Goal: Task Accomplishment & Management: Use online tool/utility

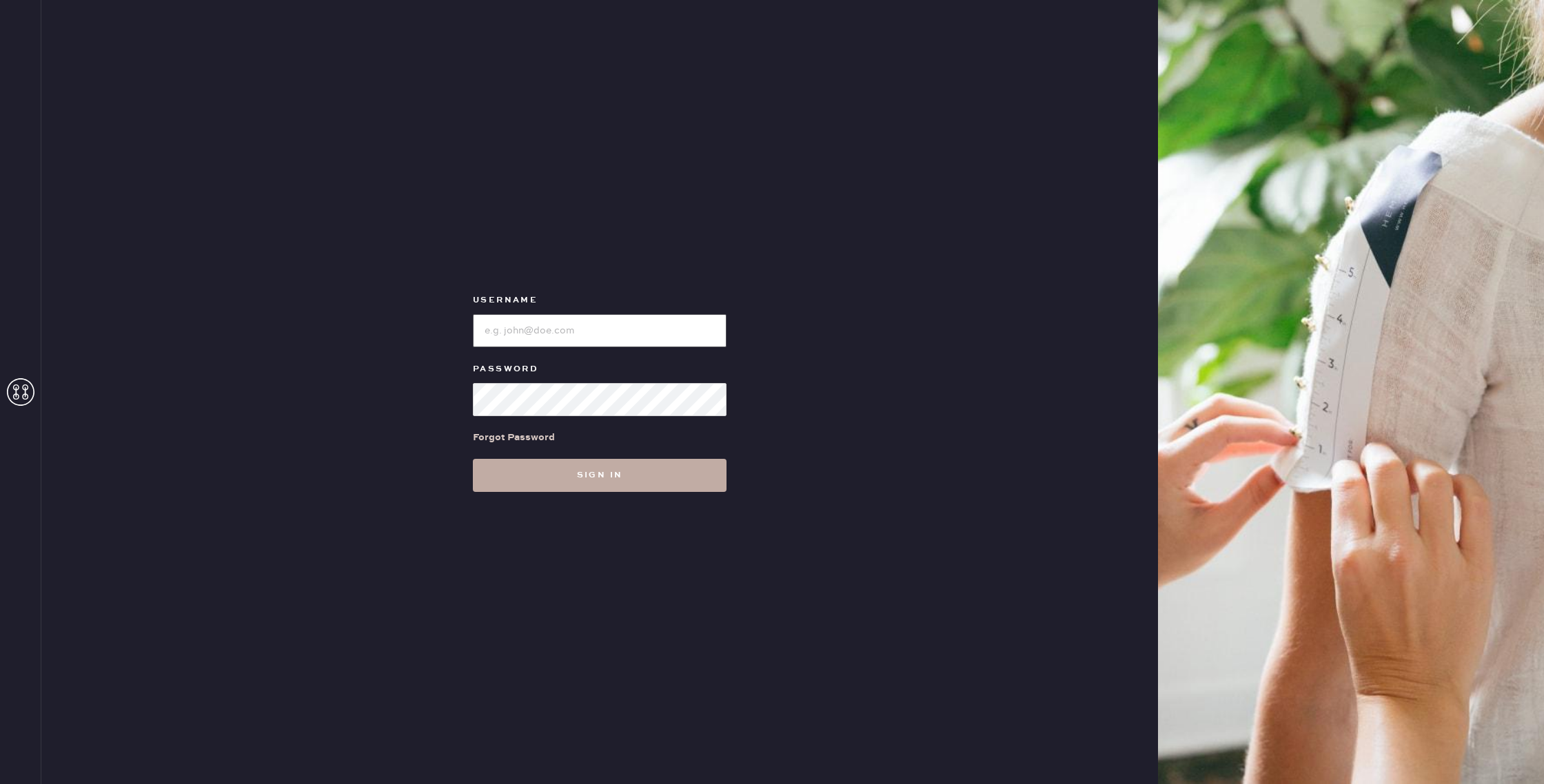
type input "reformationbethesdarow"
click at [591, 484] on button "Sign in" at bounding box center [599, 475] width 254 height 33
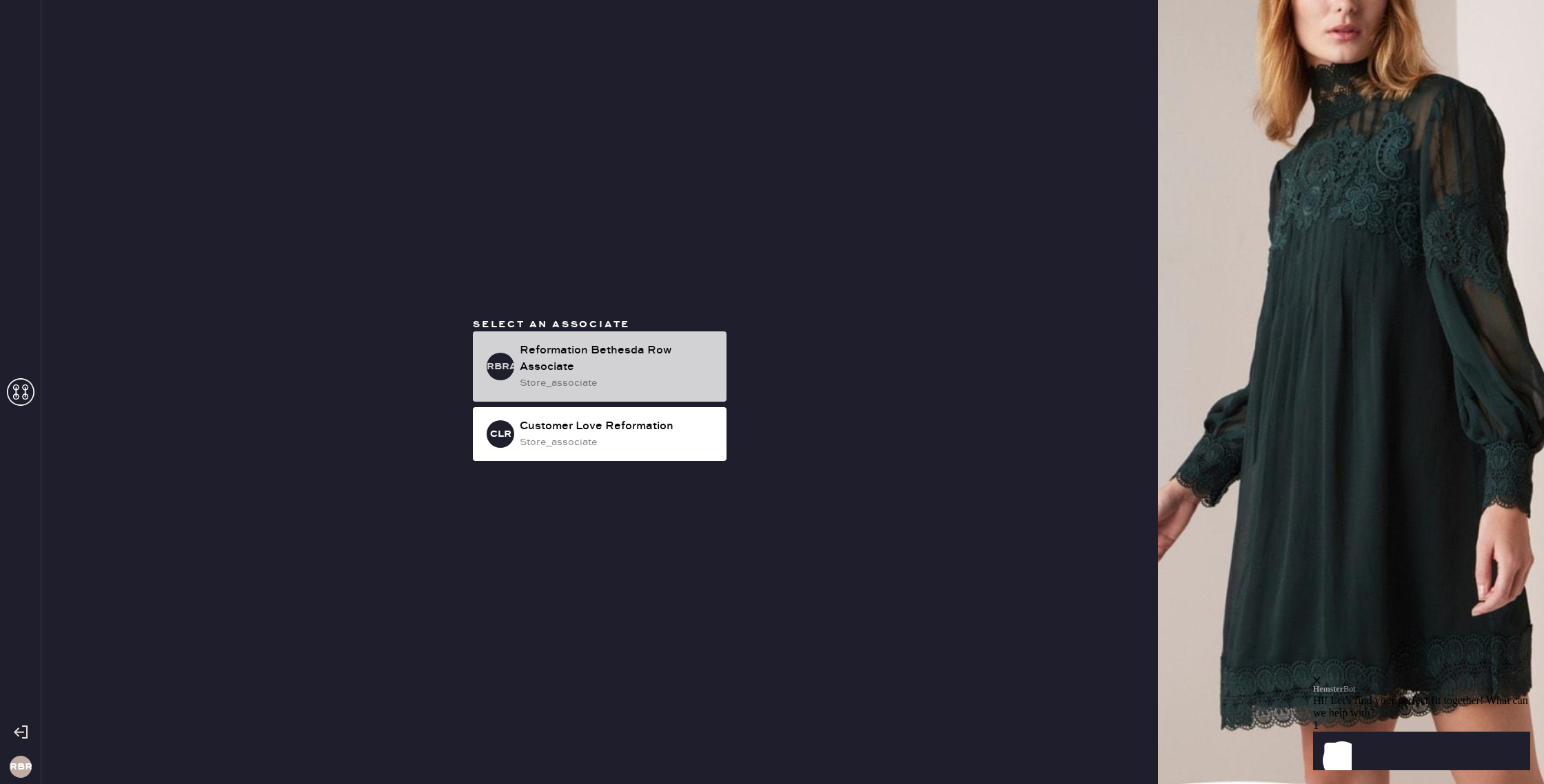
click at [536, 381] on div "store_associate" at bounding box center [617, 383] width 196 height 15
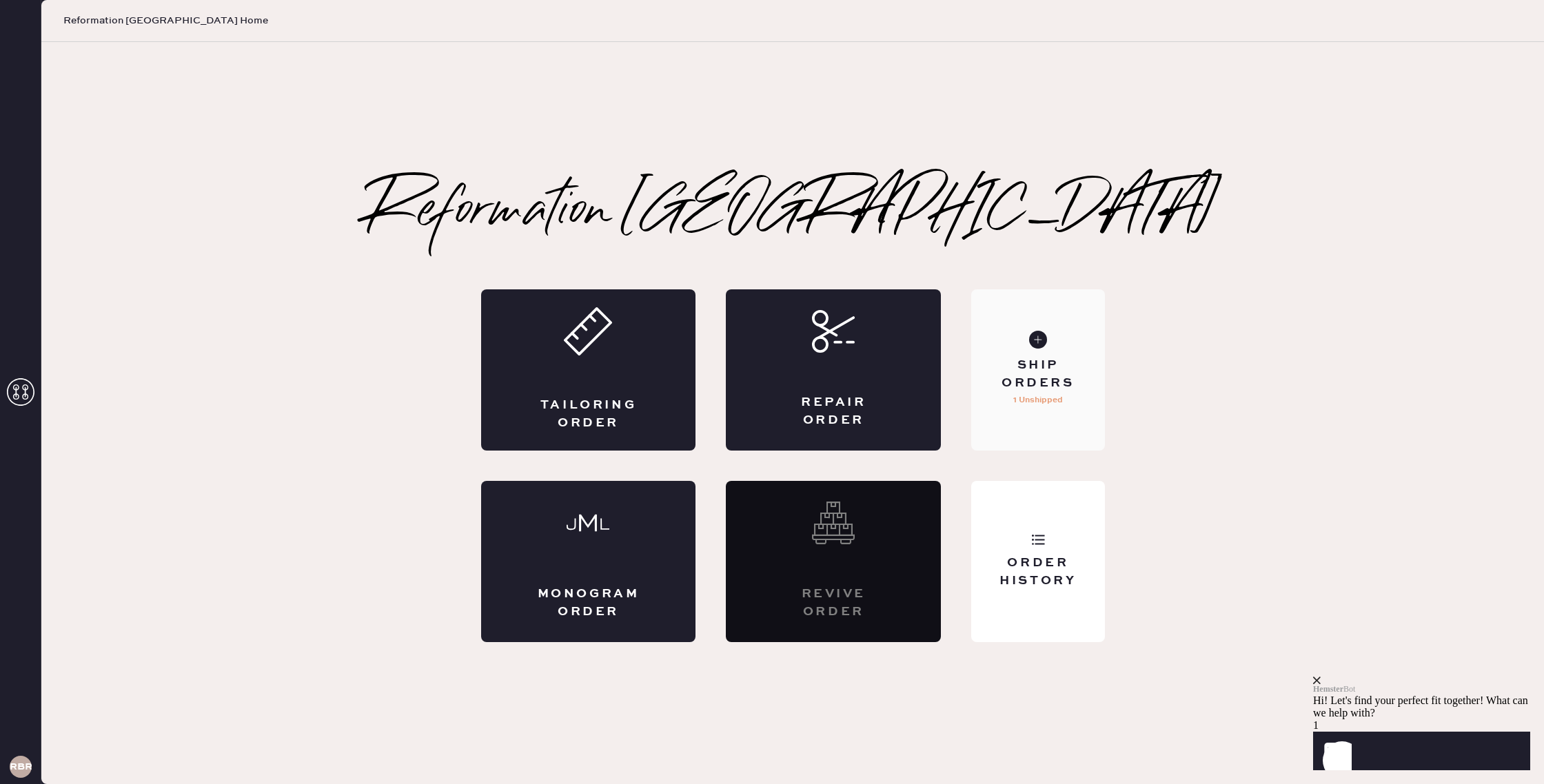
click at [1007, 403] on div "Ship Orders 1 Unshipped" at bounding box center [1037, 370] width 133 height 161
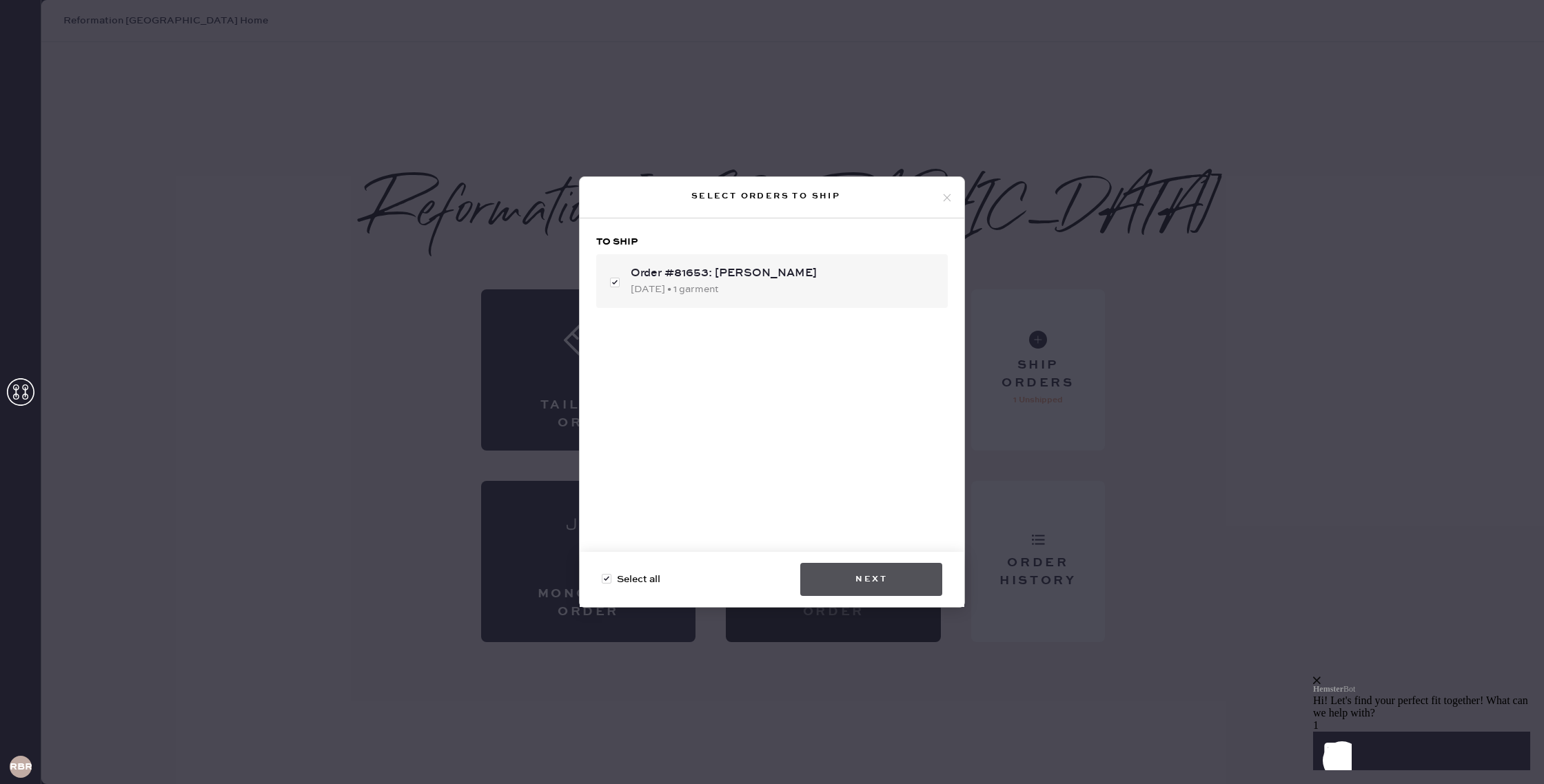
click at [844, 586] on button "Next" at bounding box center [871, 579] width 142 height 33
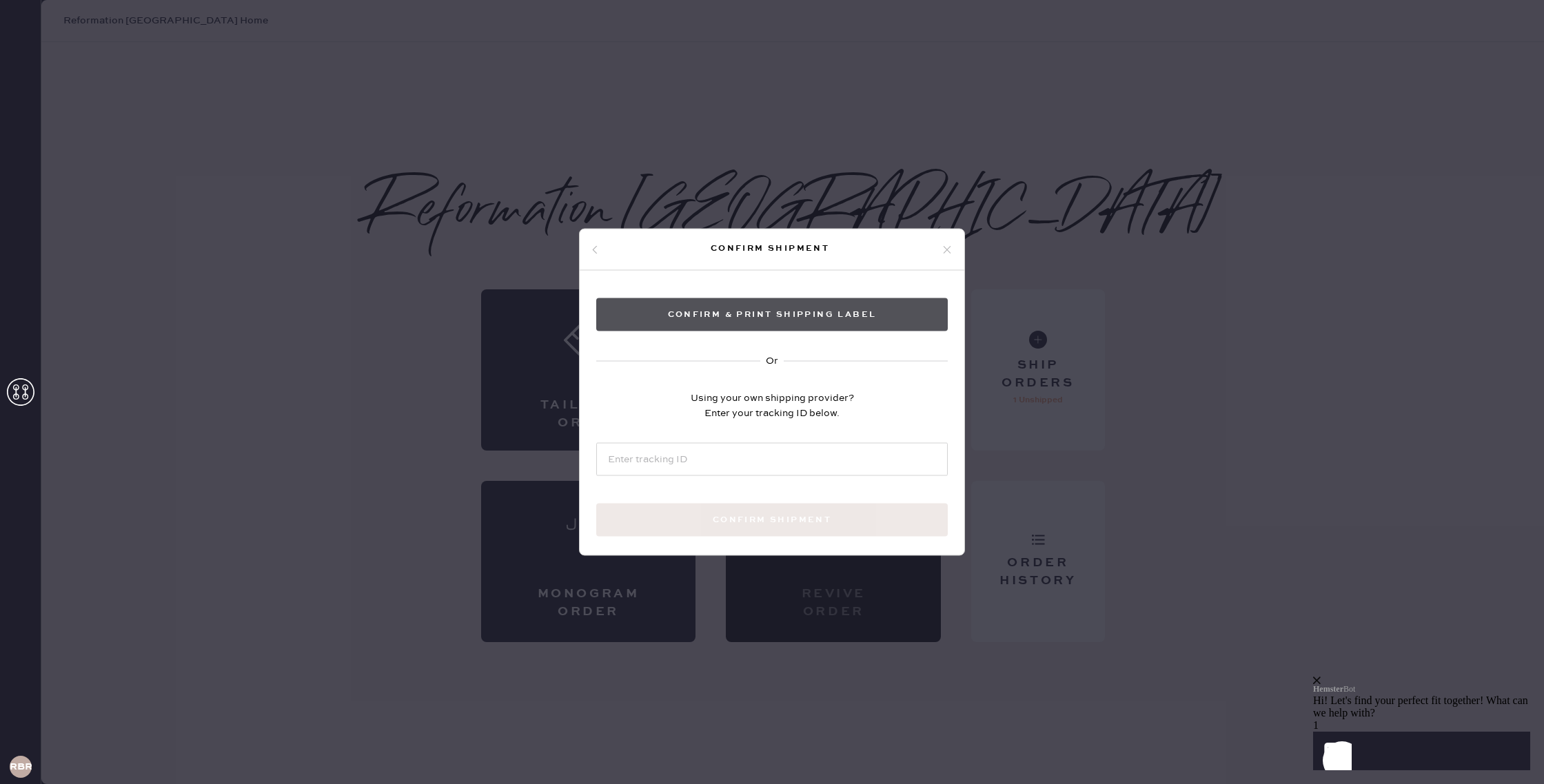
click at [765, 318] on button "Confirm & Print shipping label" at bounding box center [771, 315] width 351 height 33
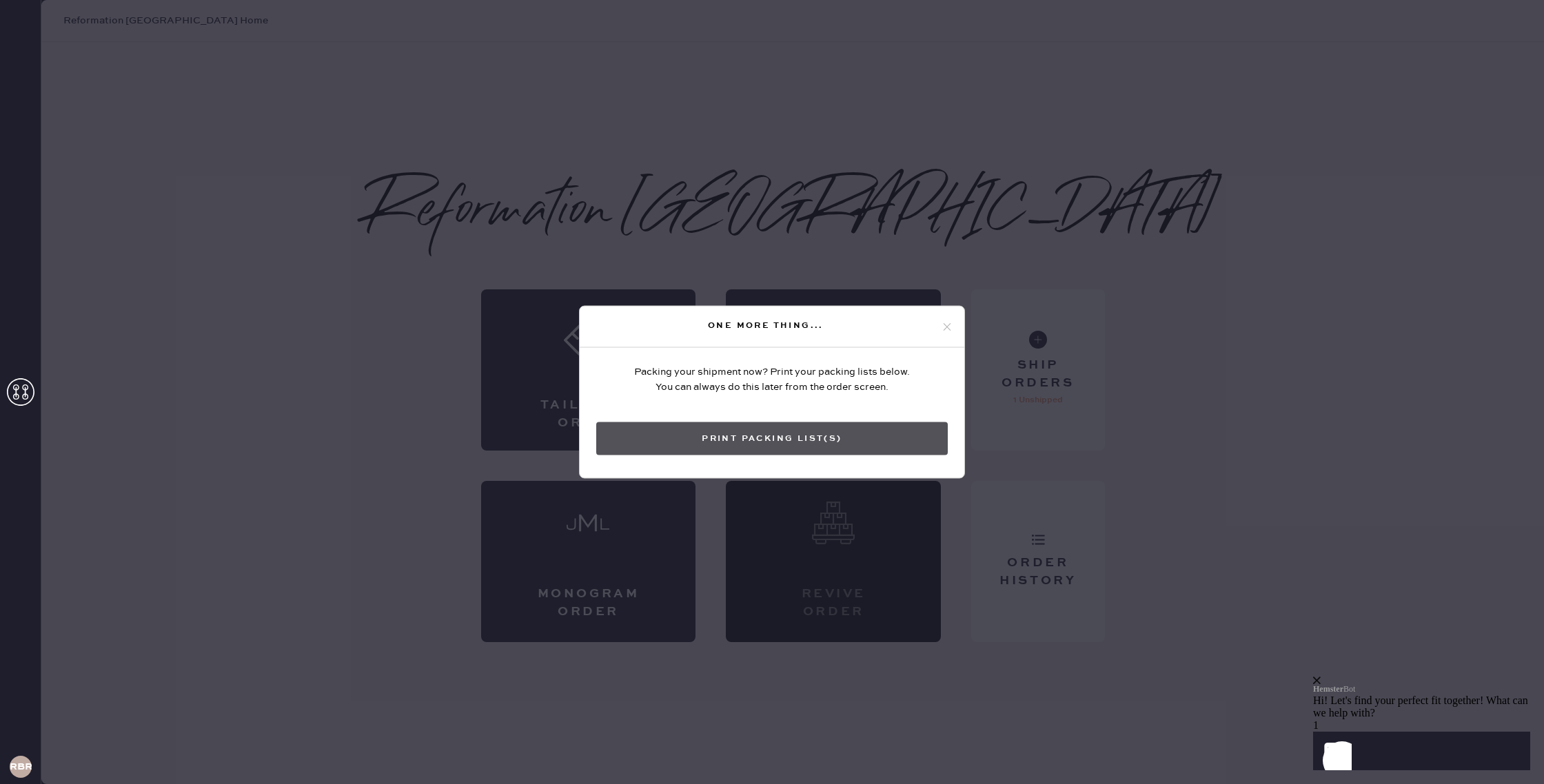
click at [818, 432] on button "Print Packing List(s)" at bounding box center [771, 438] width 351 height 33
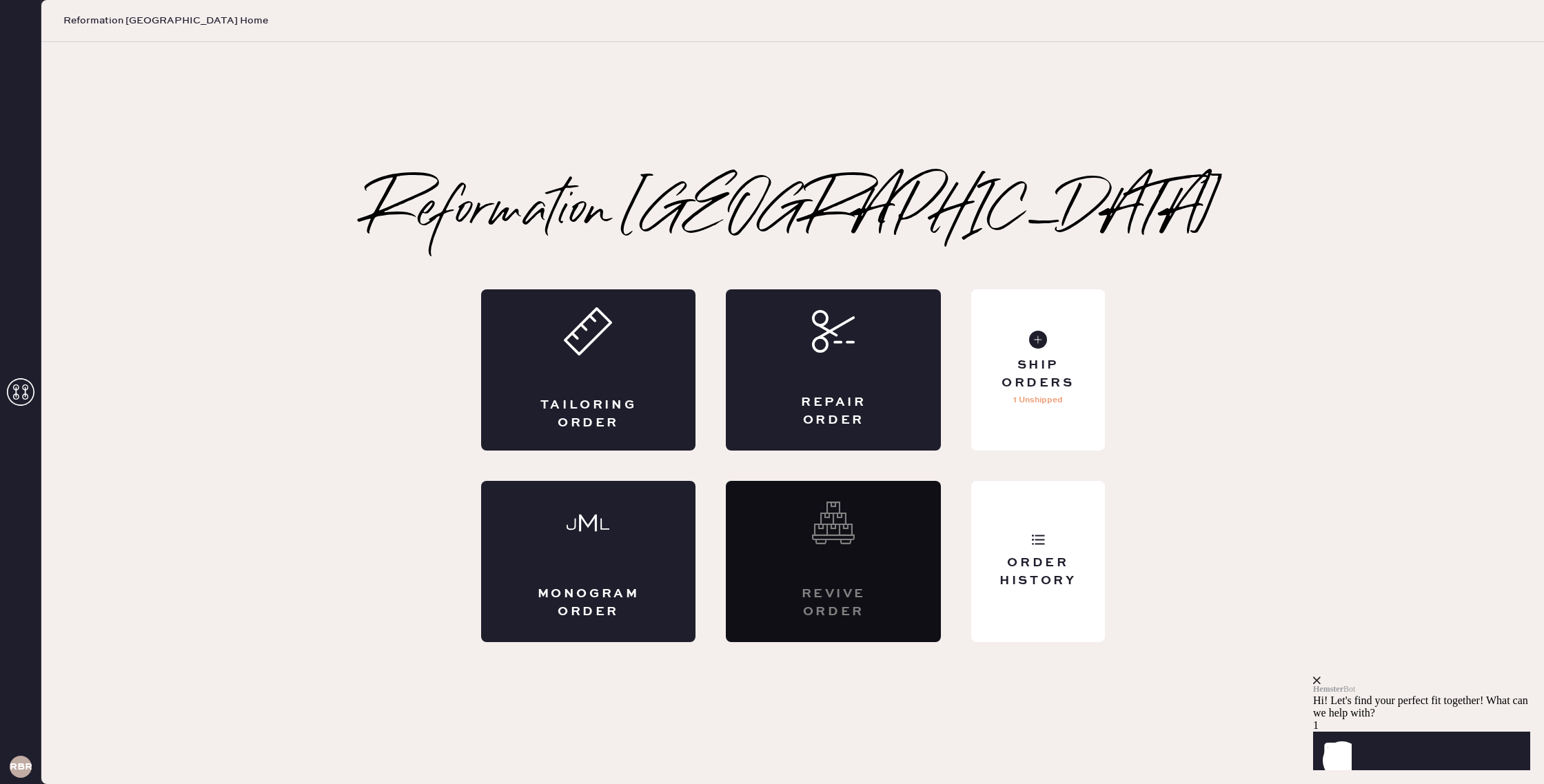
click at [1321, 676] on icon "close" at bounding box center [1317, 680] width 7 height 7
